Goal: Information Seeking & Learning: Learn about a topic

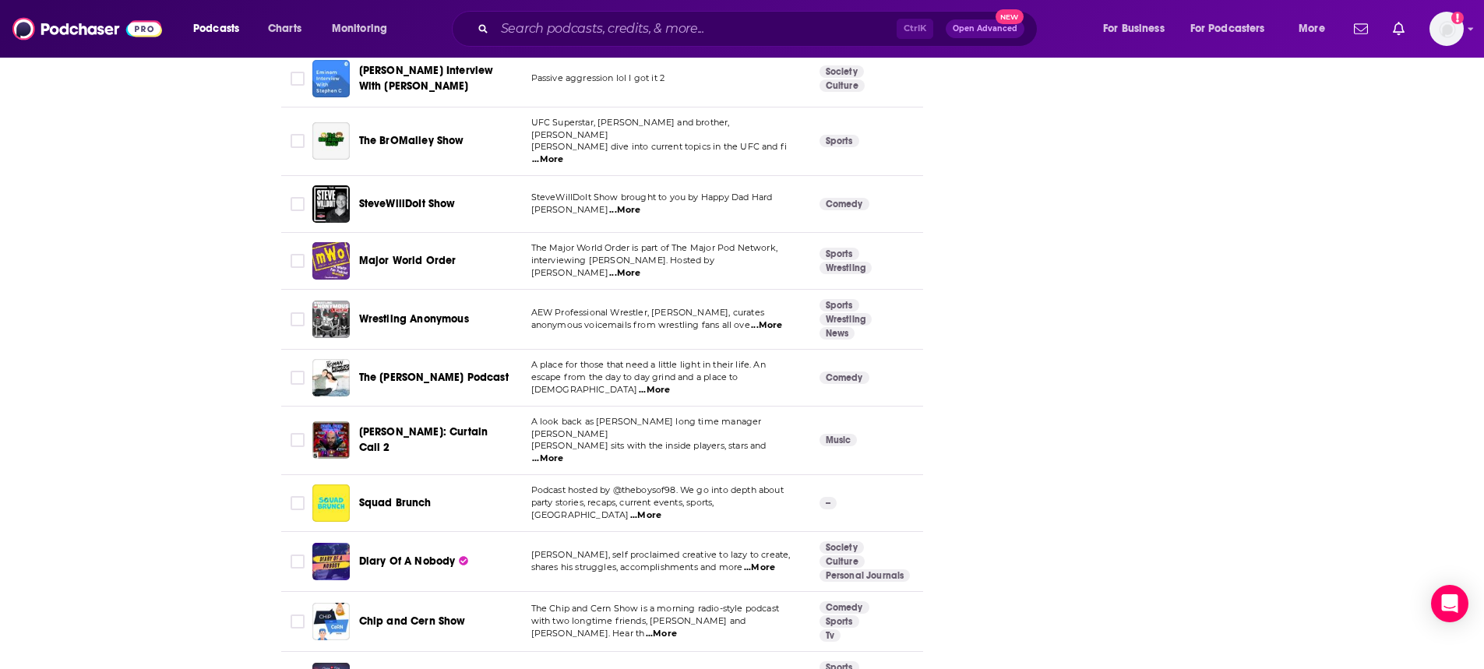
scroll to position [5557, 0]
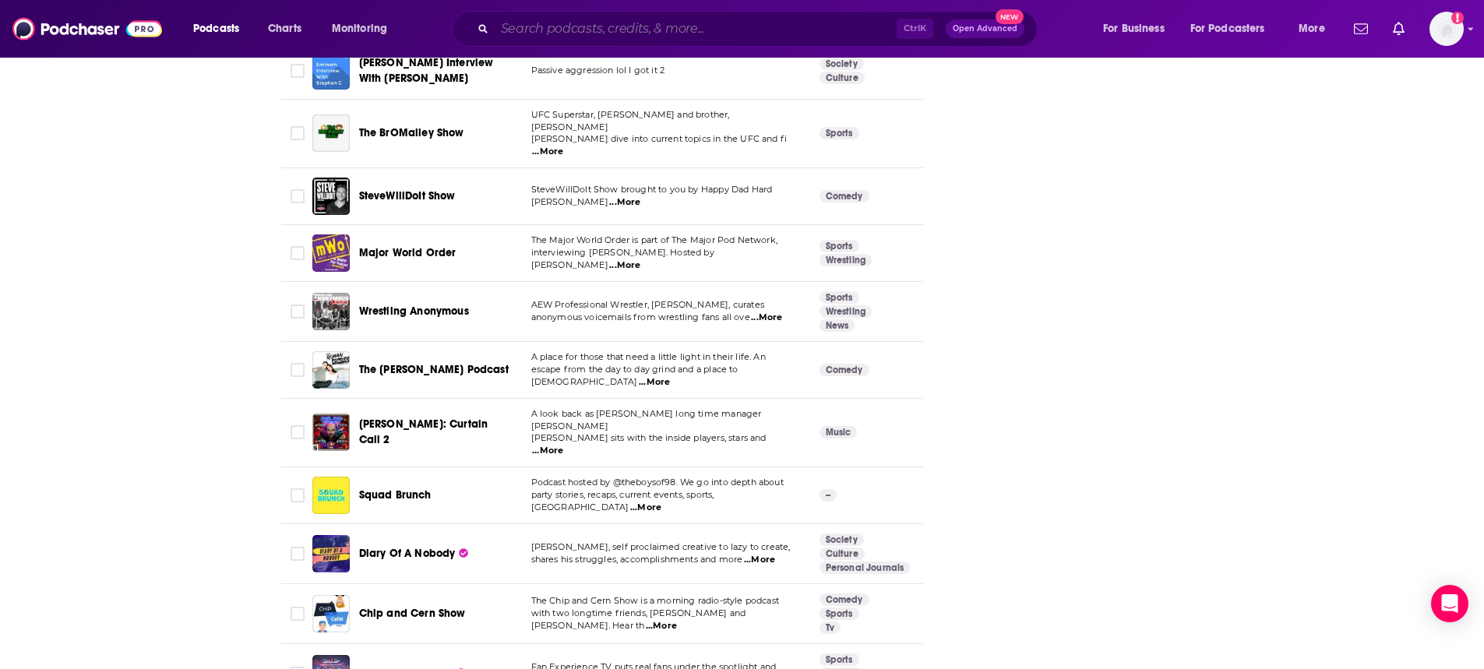
click at [571, 26] on input "Search podcasts, credits, & more..." at bounding box center [696, 28] width 402 height 25
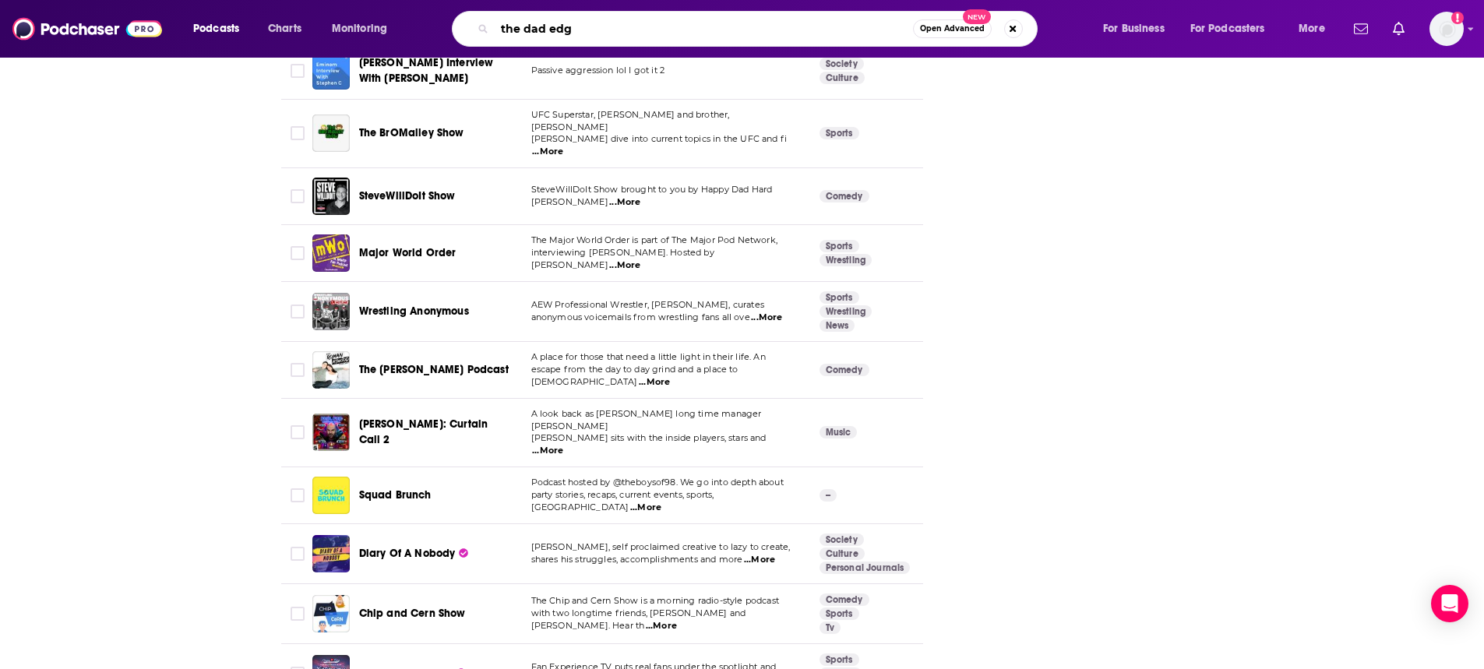
type input "the dad edge"
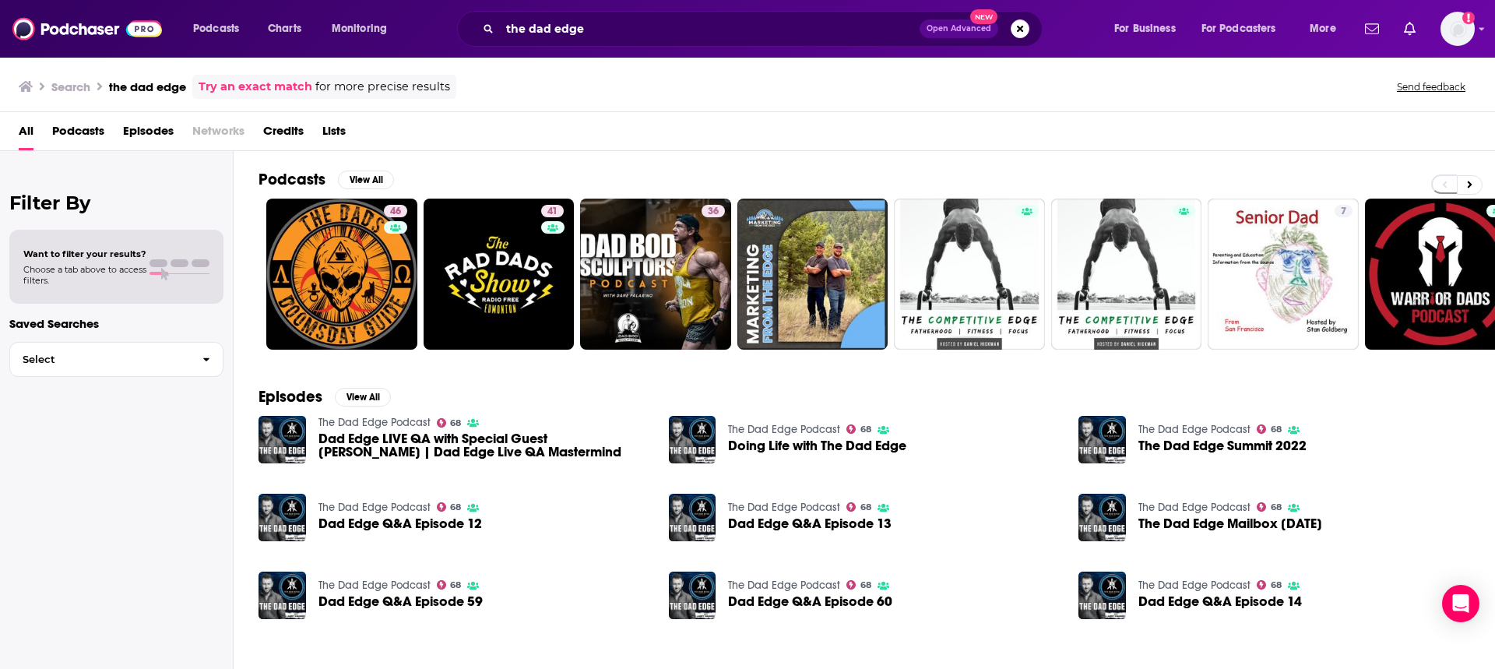
click at [527, 13] on div "the dad edge Open Advanced New" at bounding box center [750, 29] width 586 height 36
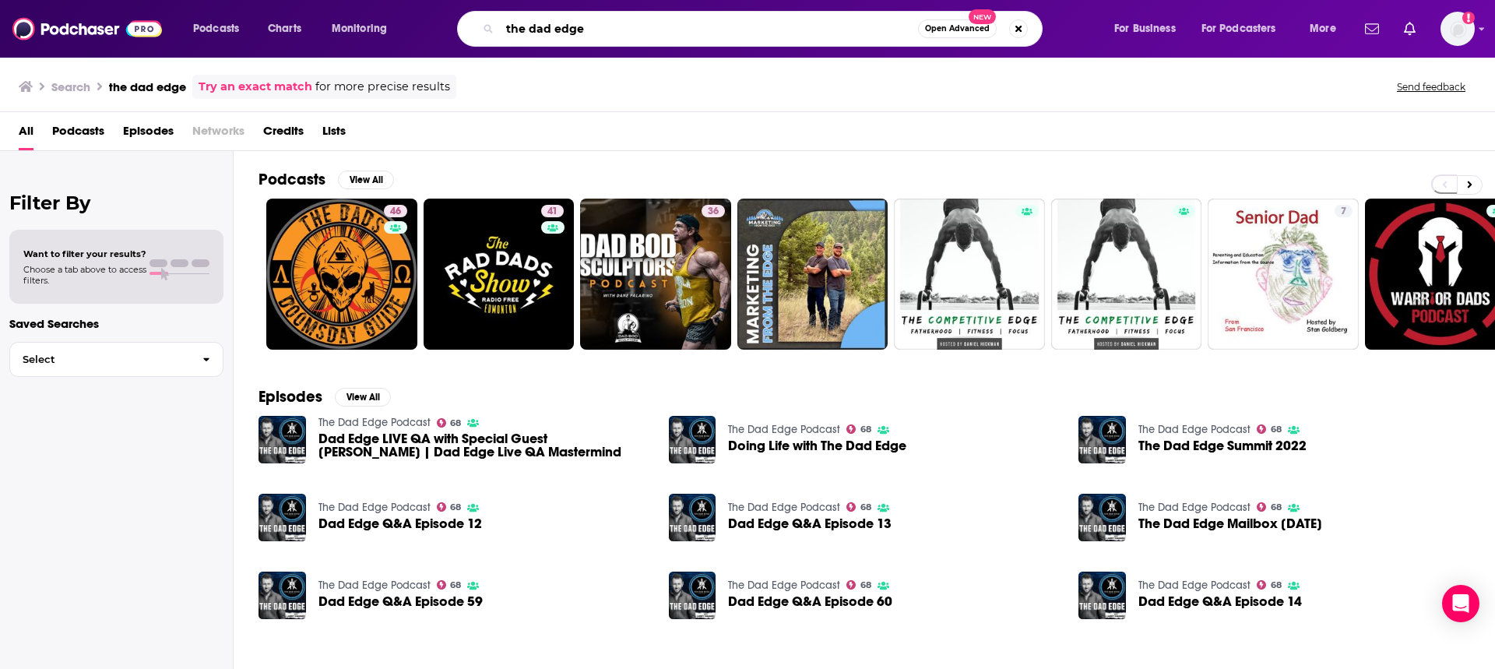
click at [528, 19] on input "the dad edge" at bounding box center [709, 28] width 418 height 25
click at [270, 449] on img "Dad Edge LIVE QA with Special Guest Ethan Hagner | Dad Edge Live QA Mastermind" at bounding box center [283, 440] width 48 height 48
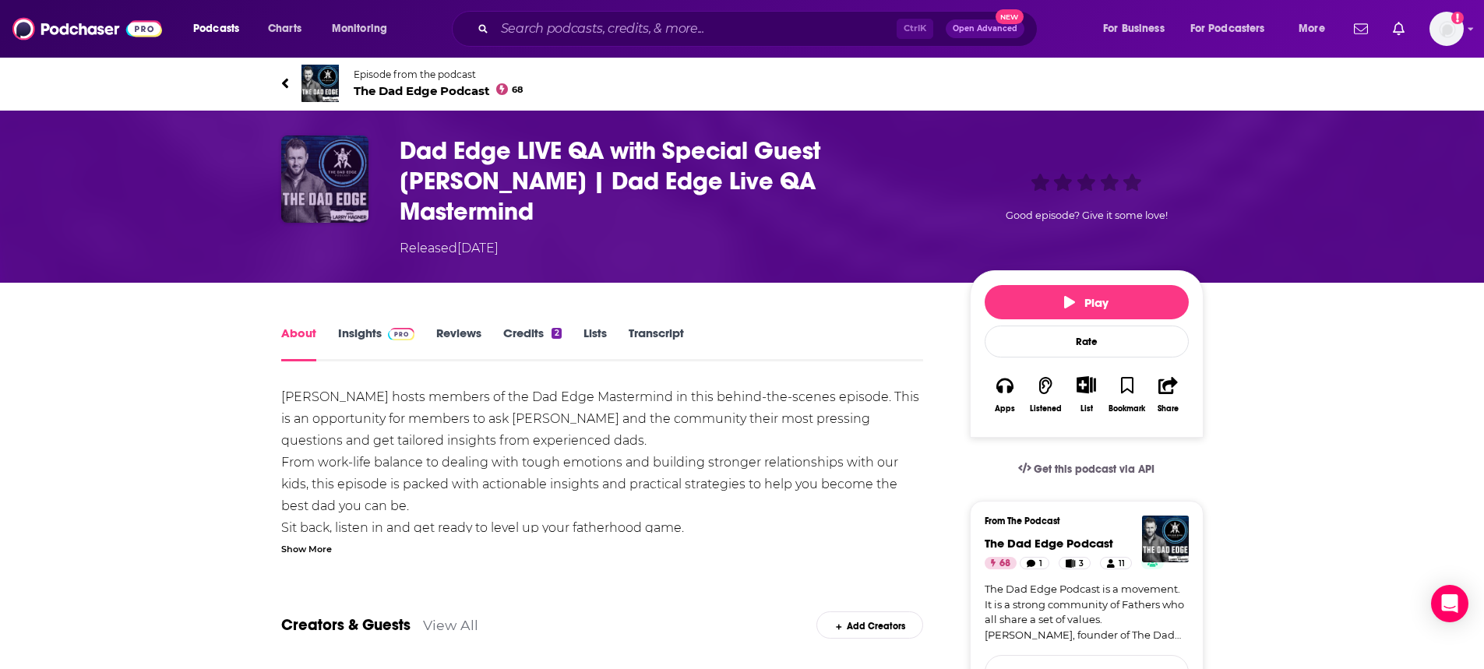
click at [340, 203] on img "Dad Edge LIVE QA with Special Guest Ethan Hagner | Dad Edge Live QA Mastermind" at bounding box center [324, 179] width 87 height 87
click at [433, 86] on span "The Dad Edge Podcast 68" at bounding box center [439, 90] width 170 height 15
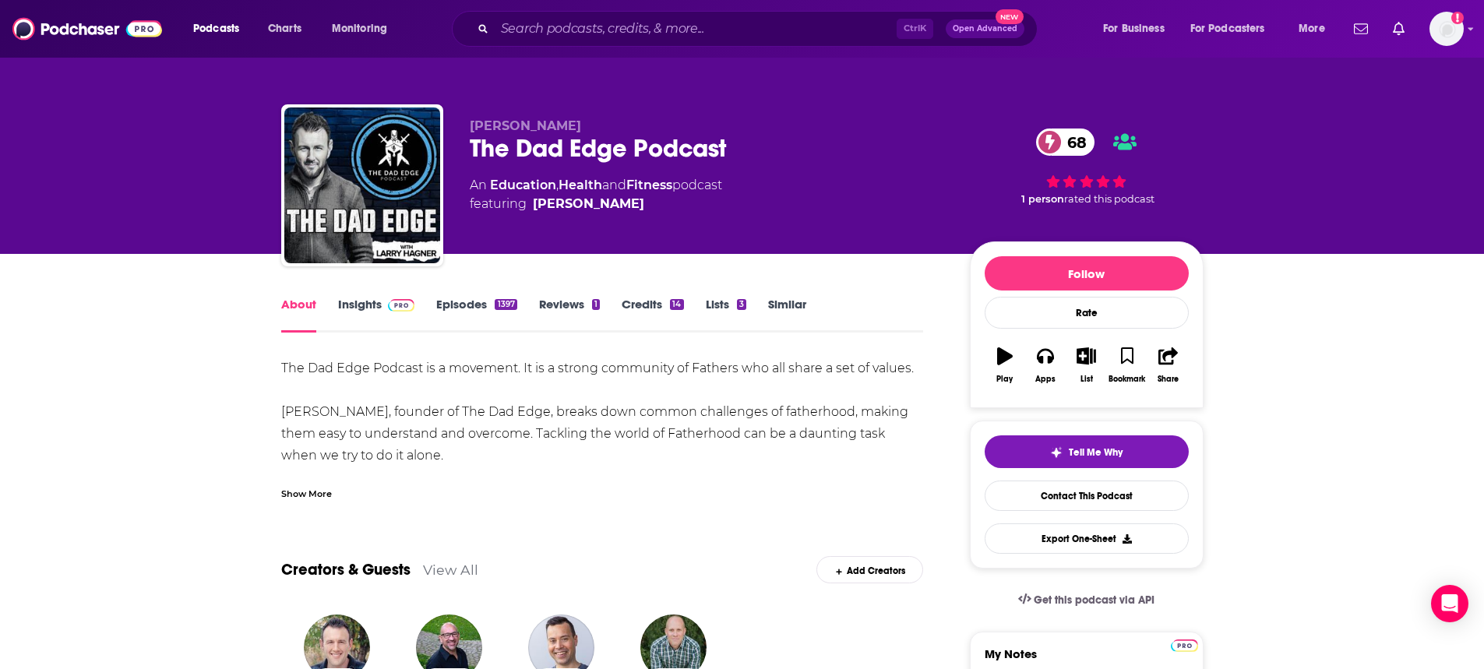
click at [382, 312] on link "Insights" at bounding box center [376, 315] width 77 height 36
